Goal: Transaction & Acquisition: Purchase product/service

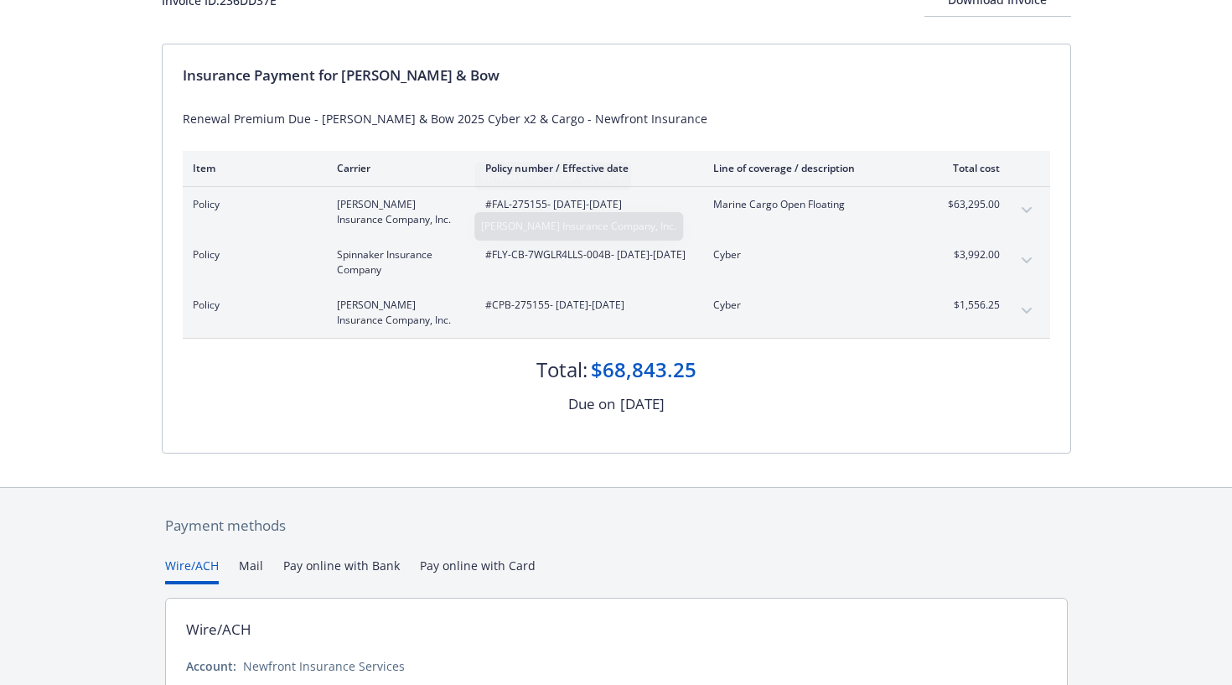
scroll to position [279, 0]
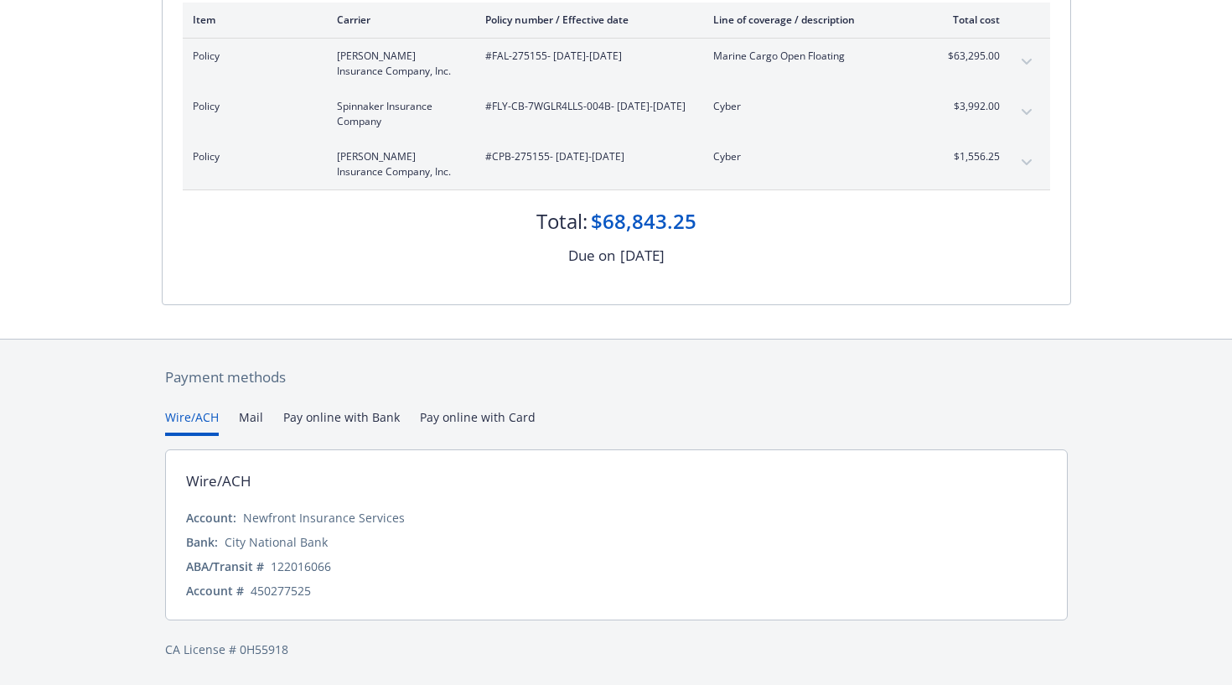
click at [343, 419] on button "Pay online with Bank" at bounding box center [341, 422] width 117 height 28
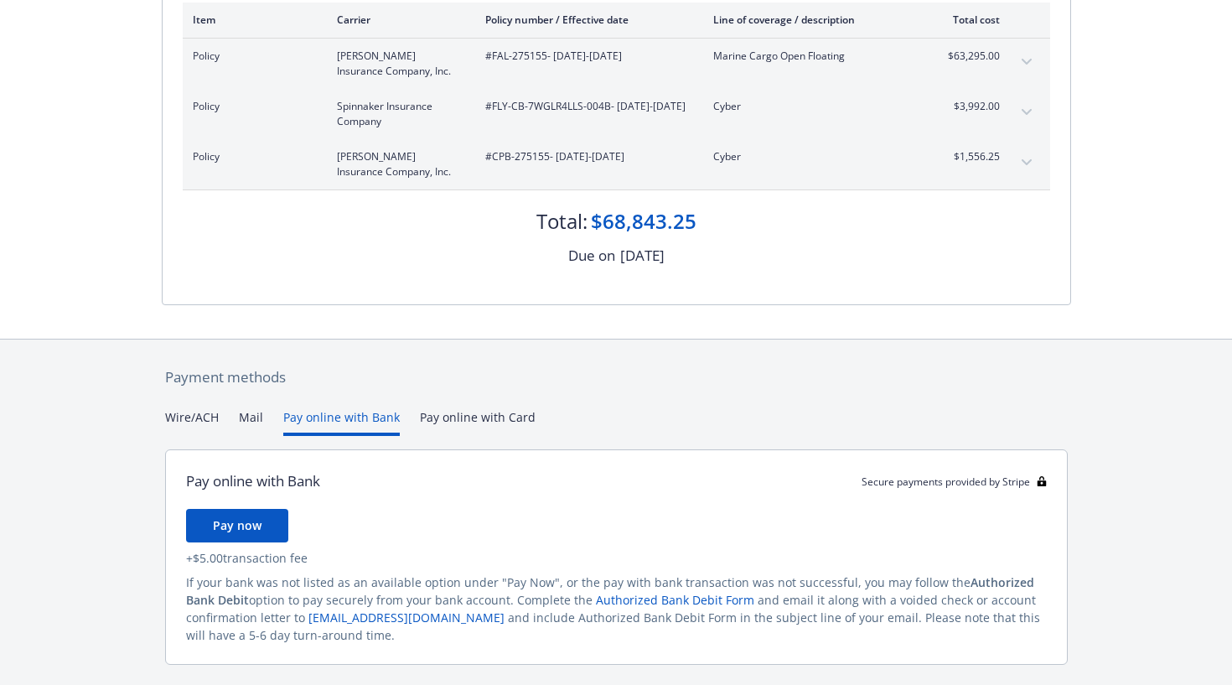
scroll to position [324, 0]
